Goal: Transaction & Acquisition: Download file/media

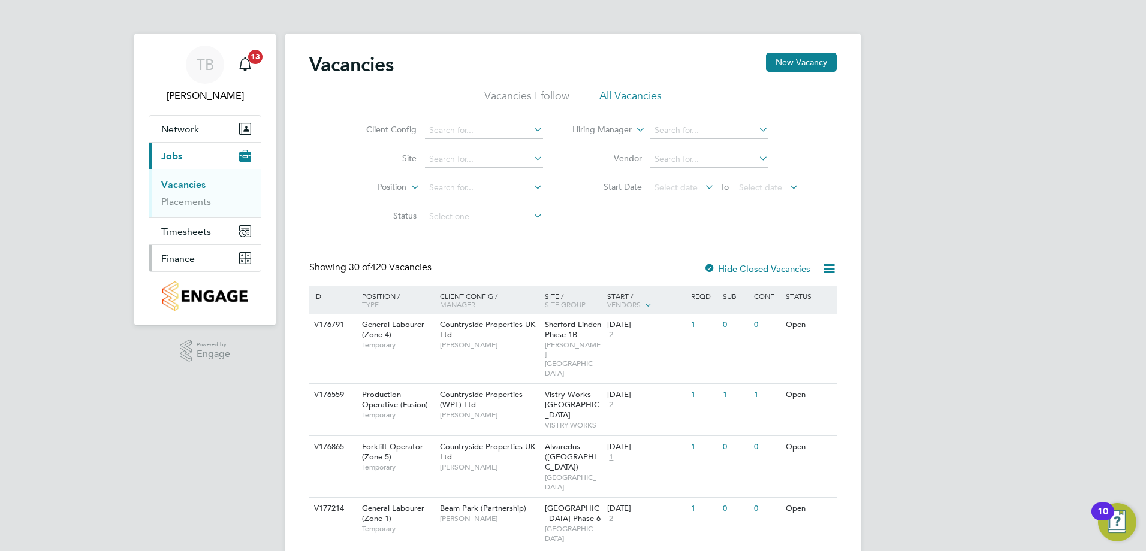
click at [182, 255] on span "Finance" at bounding box center [178, 258] width 34 height 11
click at [204, 260] on button "Finance" at bounding box center [204, 258] width 111 height 26
click at [184, 248] on link "Invoices & Credit Notes" at bounding box center [198, 244] width 75 height 23
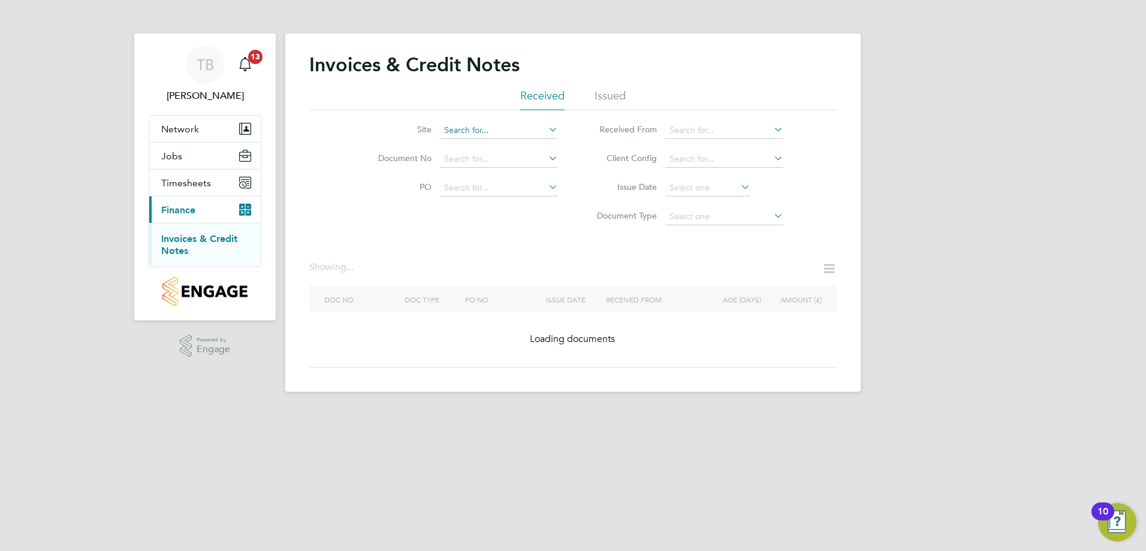
click at [500, 128] on input at bounding box center [499, 130] width 118 height 17
click at [492, 144] on li "Maid enhead [GEOGRAPHIC_DATA]" at bounding box center [580, 147] width 283 height 16
type input "[GEOGRAPHIC_DATA]"
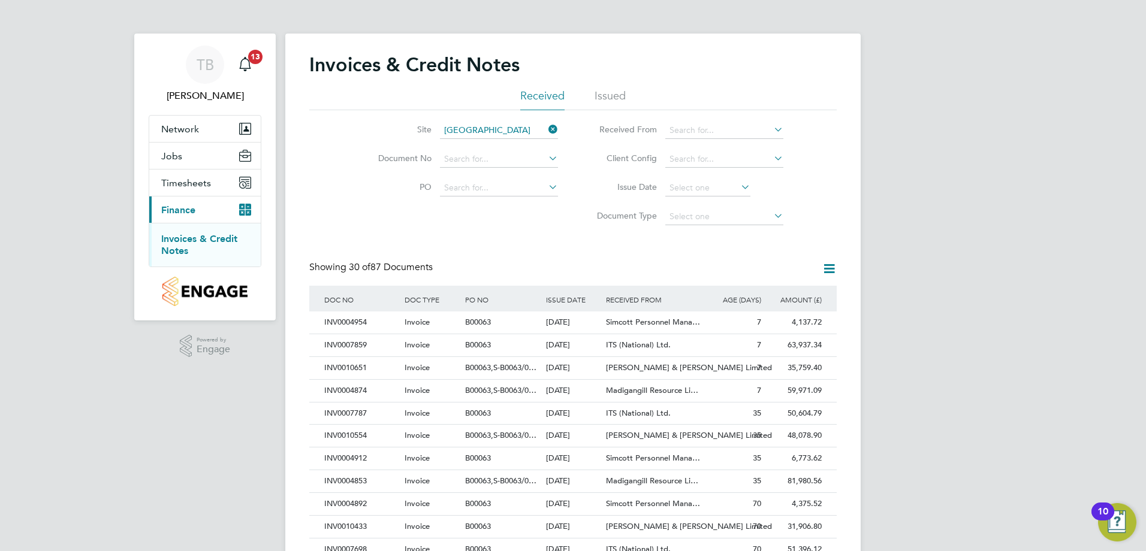
click at [536, 220] on div "Site Maidenhead St Cloud Way Document No PO Status Paid Date Issued To Received…" at bounding box center [572, 170] width 527 height 121
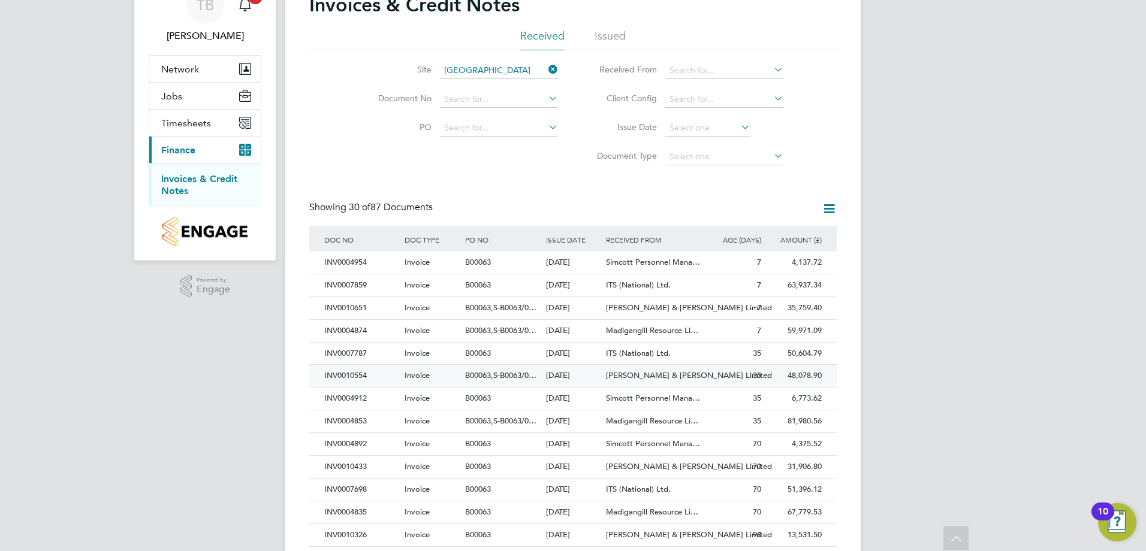
click at [722, 372] on div "35" at bounding box center [733, 376] width 61 height 22
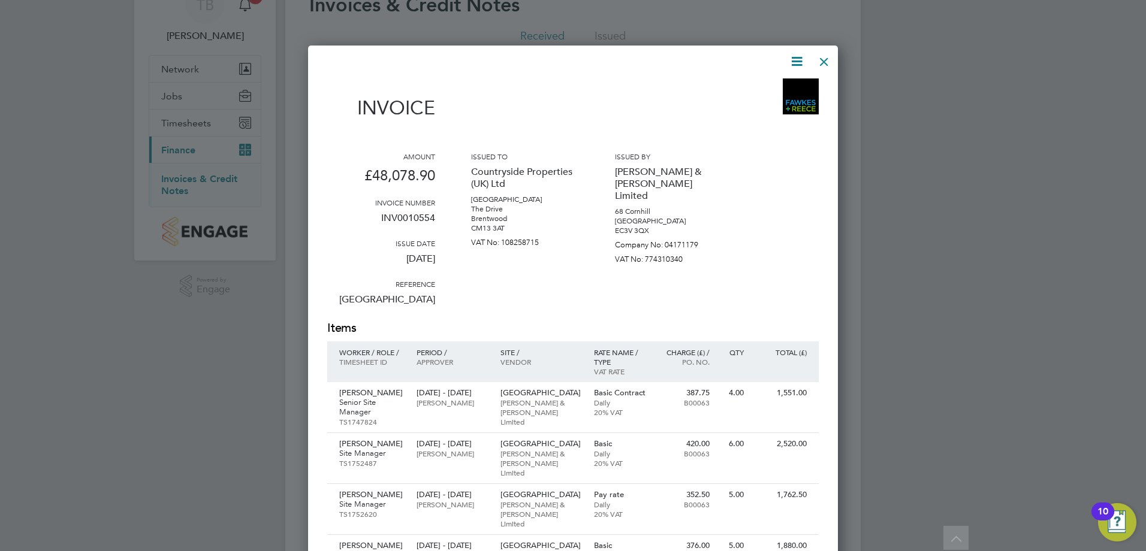
click at [790, 61] on icon at bounding box center [796, 61] width 15 height 15
click at [775, 85] on li "Download Invoice" at bounding box center [760, 89] width 83 height 17
